Goal: Find specific page/section: Find specific page/section

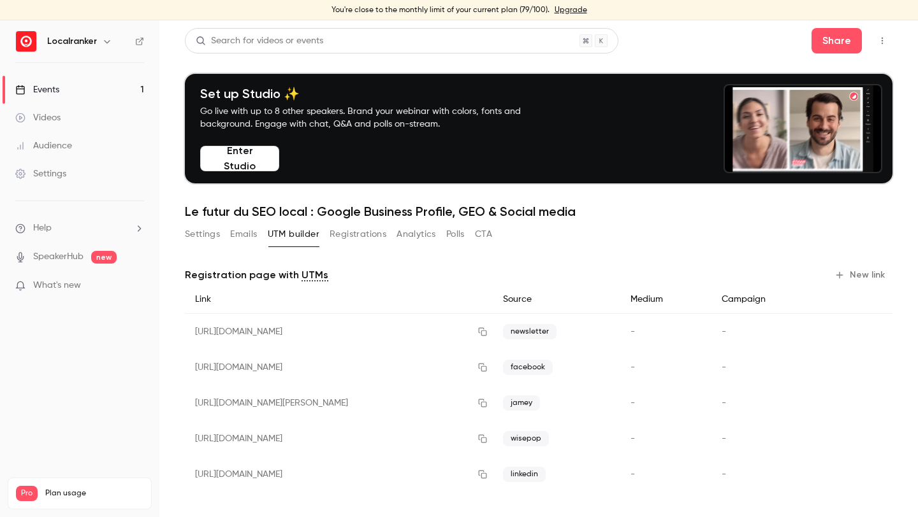
scroll to position [3, 0]
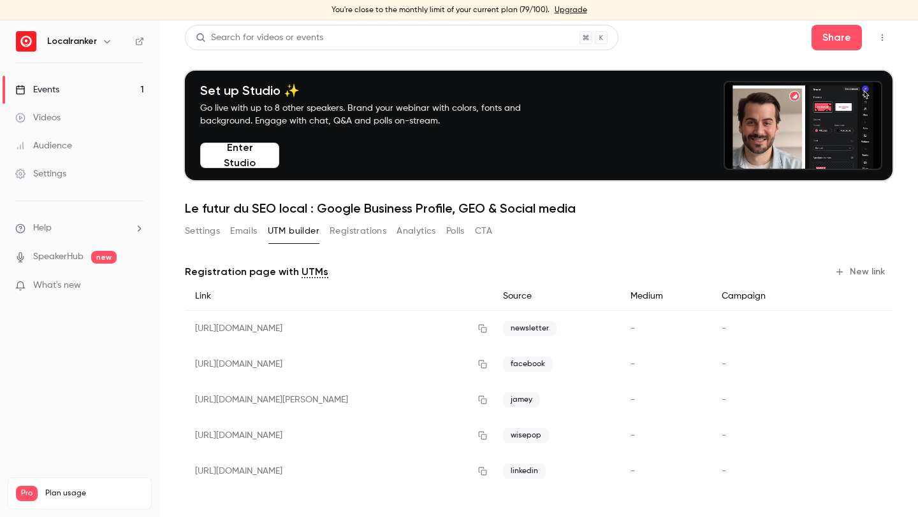
click at [99, 87] on link "Events 1" at bounding box center [79, 90] width 159 height 28
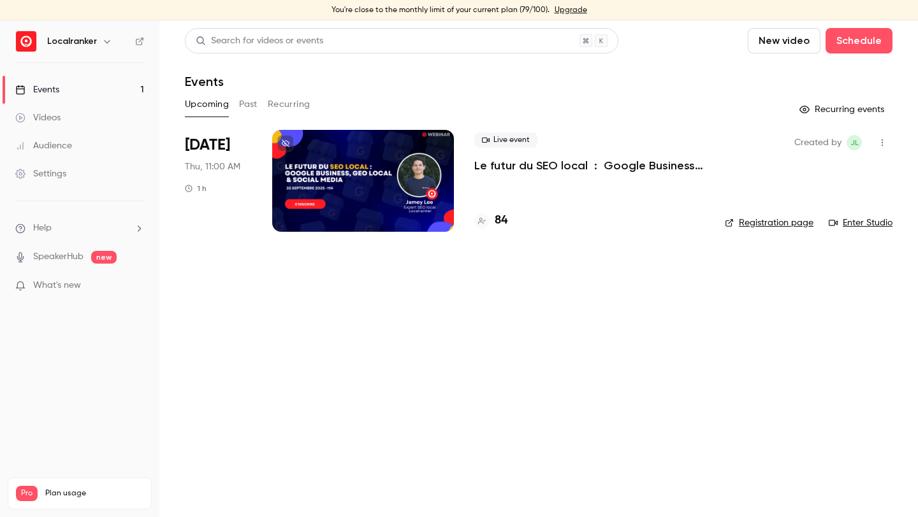
click at [500, 222] on h4 "84" at bounding box center [500, 220] width 13 height 17
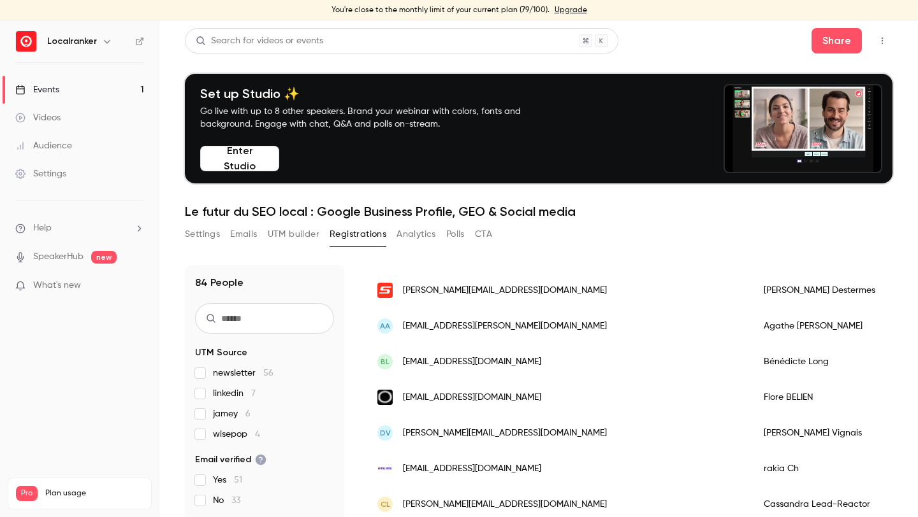
scroll to position [169, 0]
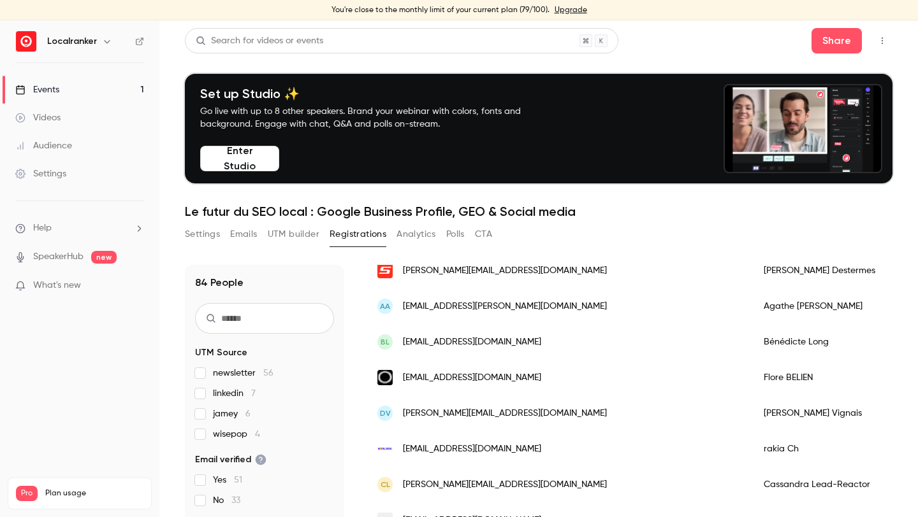
click at [751, 373] on div "[PERSON_NAME]" at bounding box center [830, 378] width 159 height 36
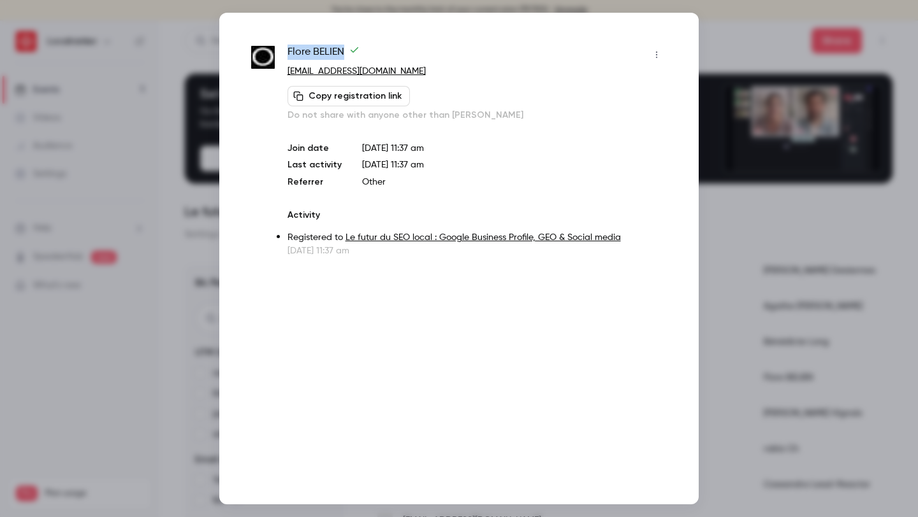
drag, startPoint x: 345, startPoint y: 49, endPoint x: 285, endPoint y: 52, distance: 60.0
click at [285, 52] on div "[PERSON_NAME] [EMAIL_ADDRESS][DOMAIN_NAME] Copy registration link Do not share …" at bounding box center [458, 151] width 415 height 213
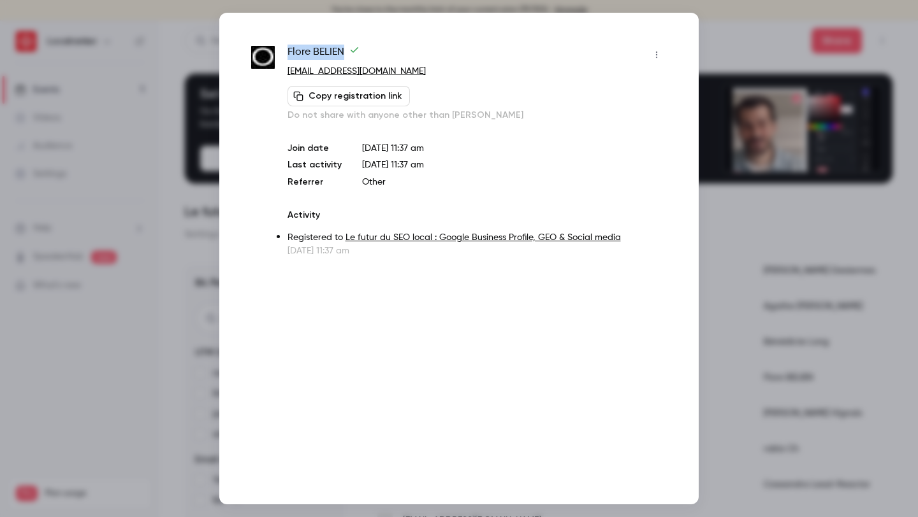
copy span "[PERSON_NAME]"
